Goal: Entertainment & Leisure: Consume media (video, audio)

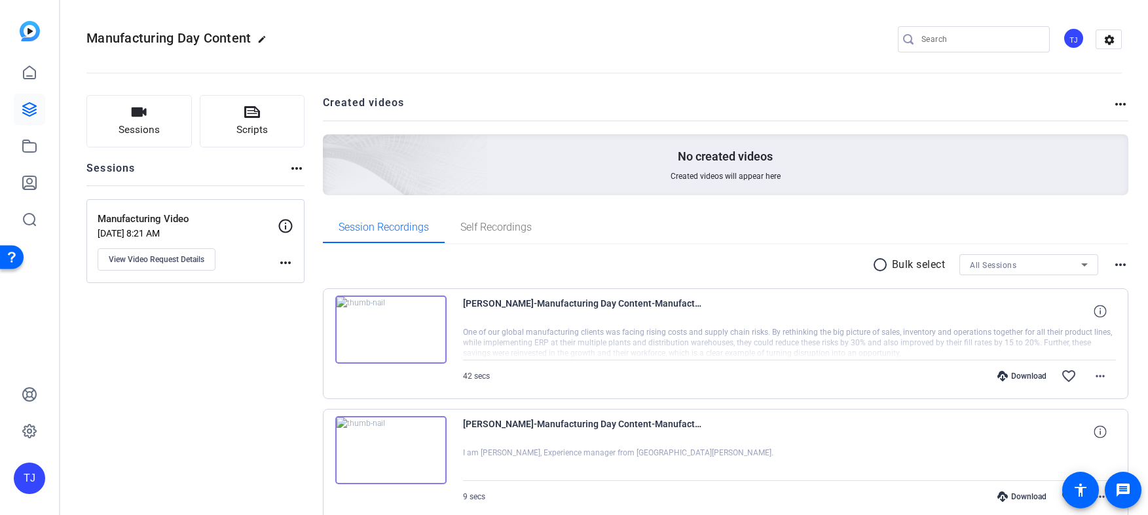
scroll to position [149, 0]
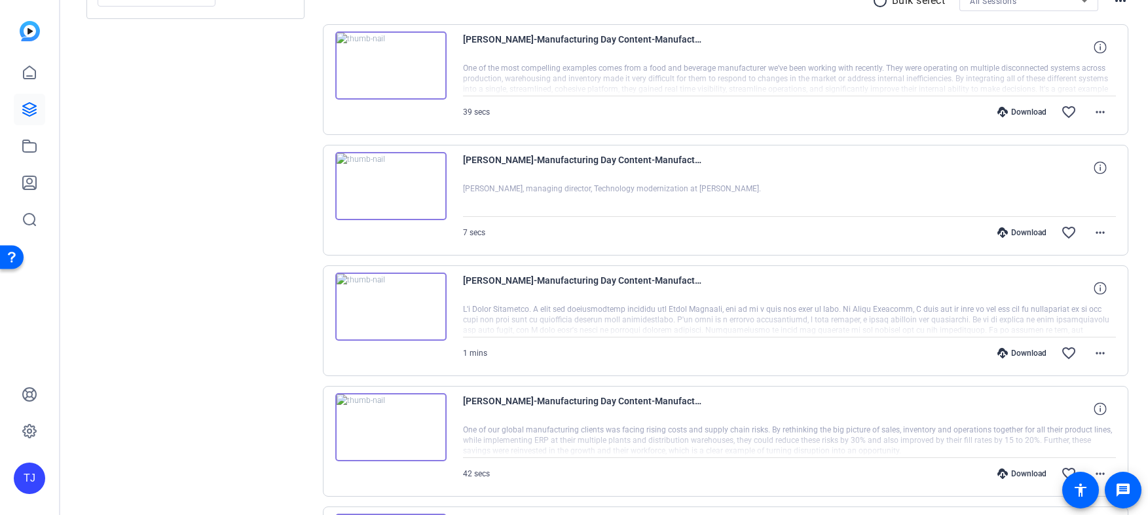
scroll to position [147, 0]
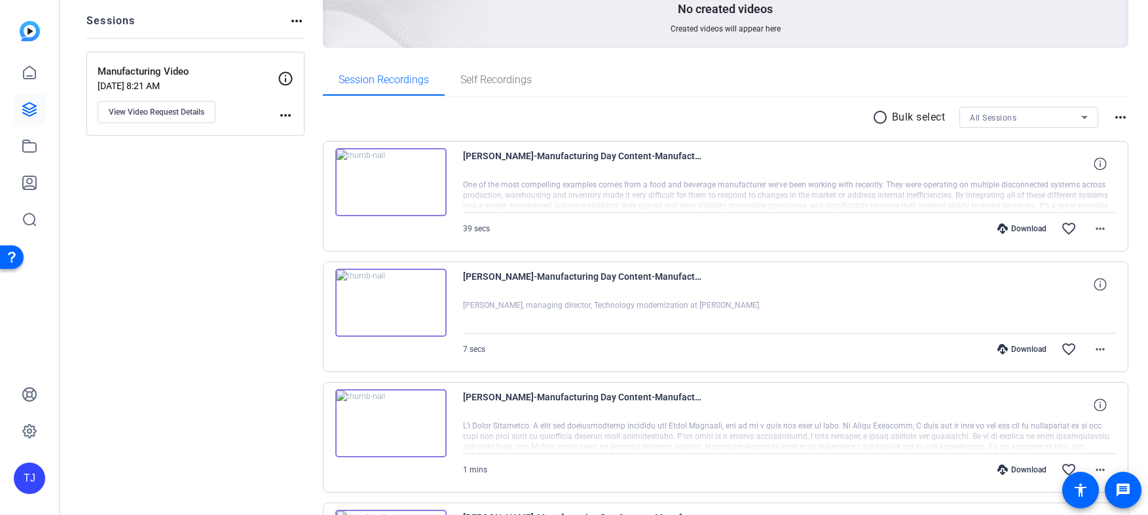
click at [390, 181] on img at bounding box center [390, 182] width 111 height 68
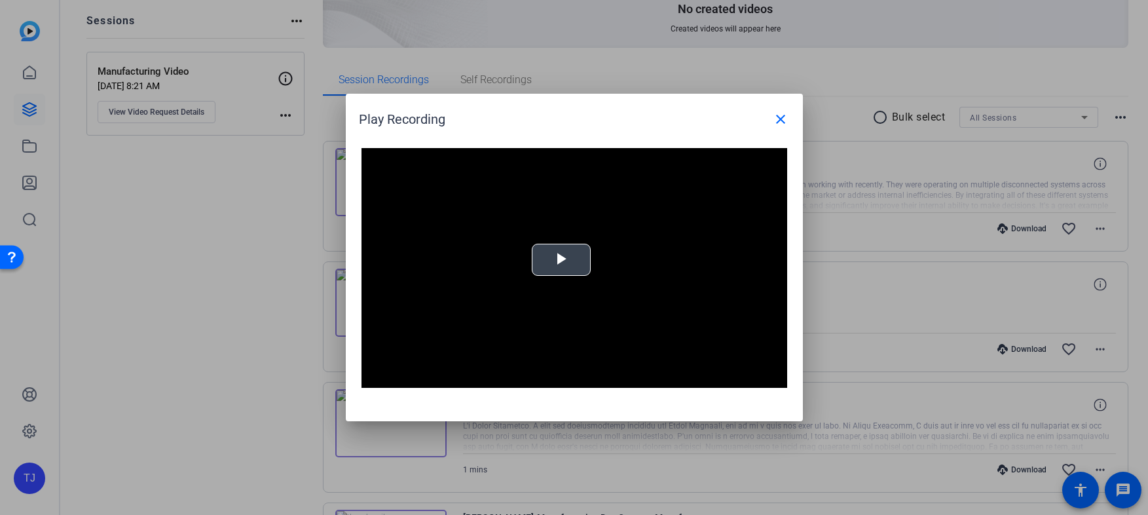
click at [561, 260] on span "Video Player" at bounding box center [561, 260] width 0 height 0
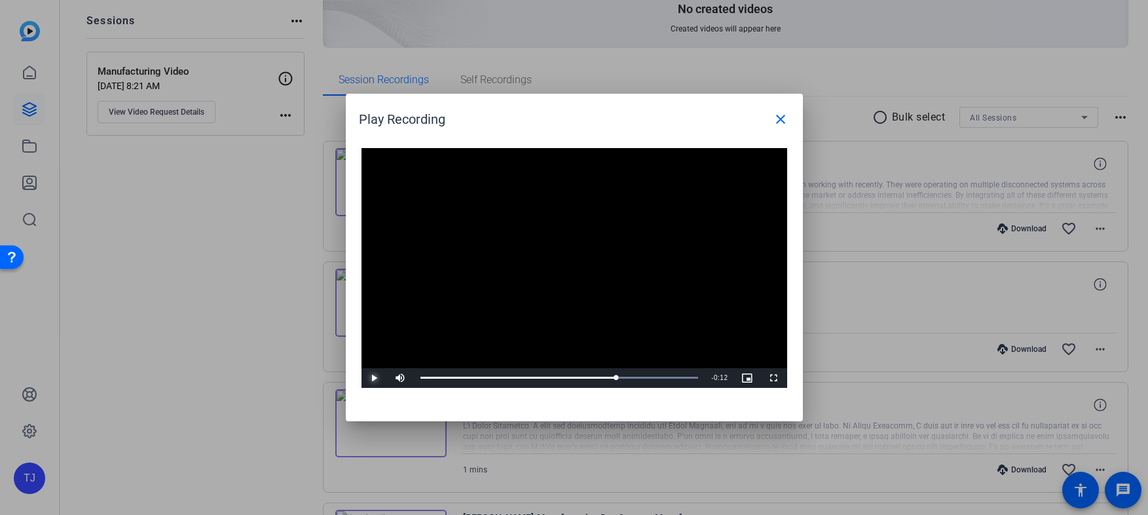
click at [373, 378] on span "Video Player" at bounding box center [375, 378] width 26 height 0
click at [375, 378] on span "Video Player" at bounding box center [375, 378] width 26 height 0
click at [778, 117] on mat-icon "close" at bounding box center [781, 119] width 16 height 16
